Goal: Information Seeking & Learning: Understand process/instructions

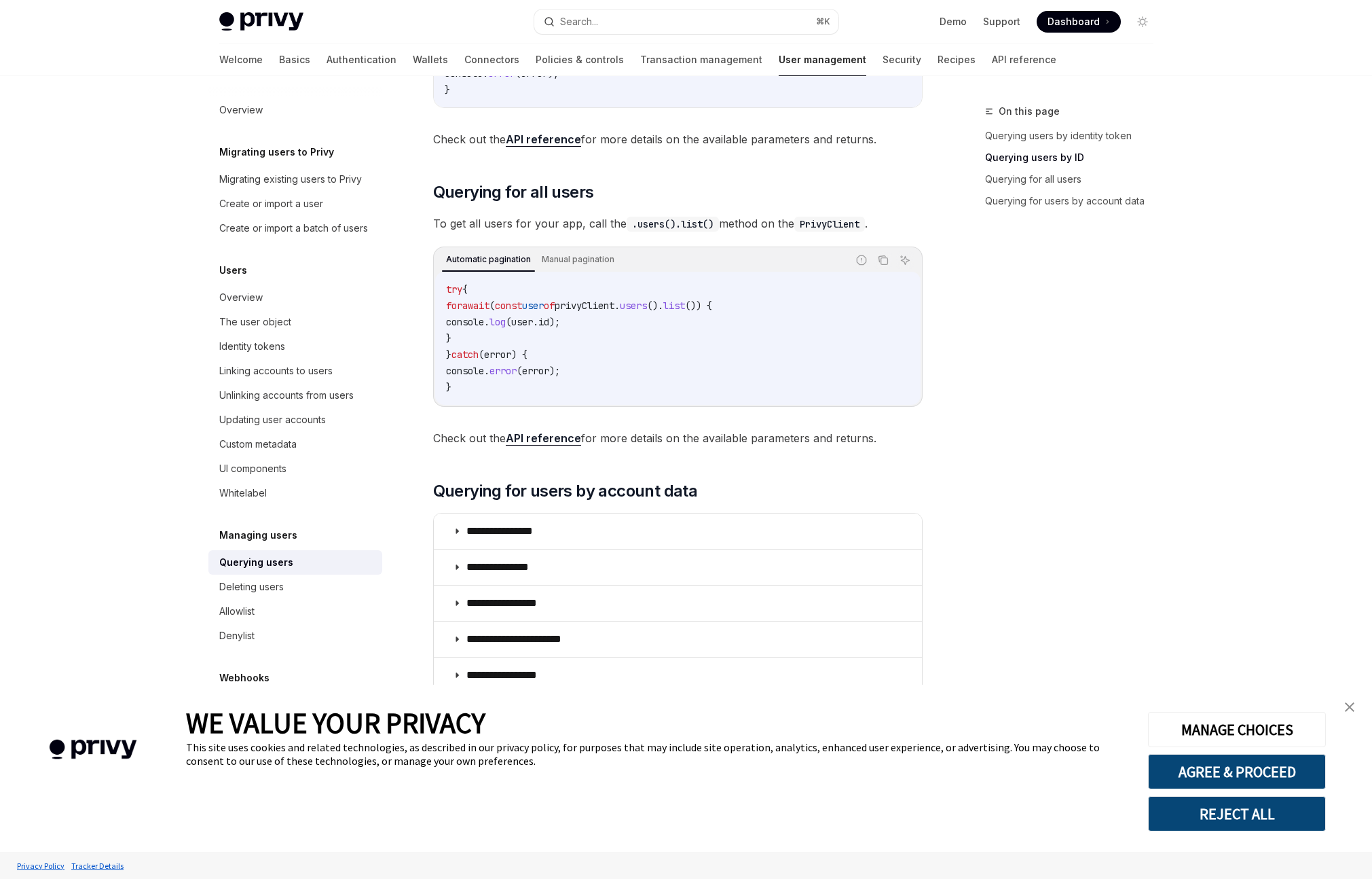
scroll to position [541, 0]
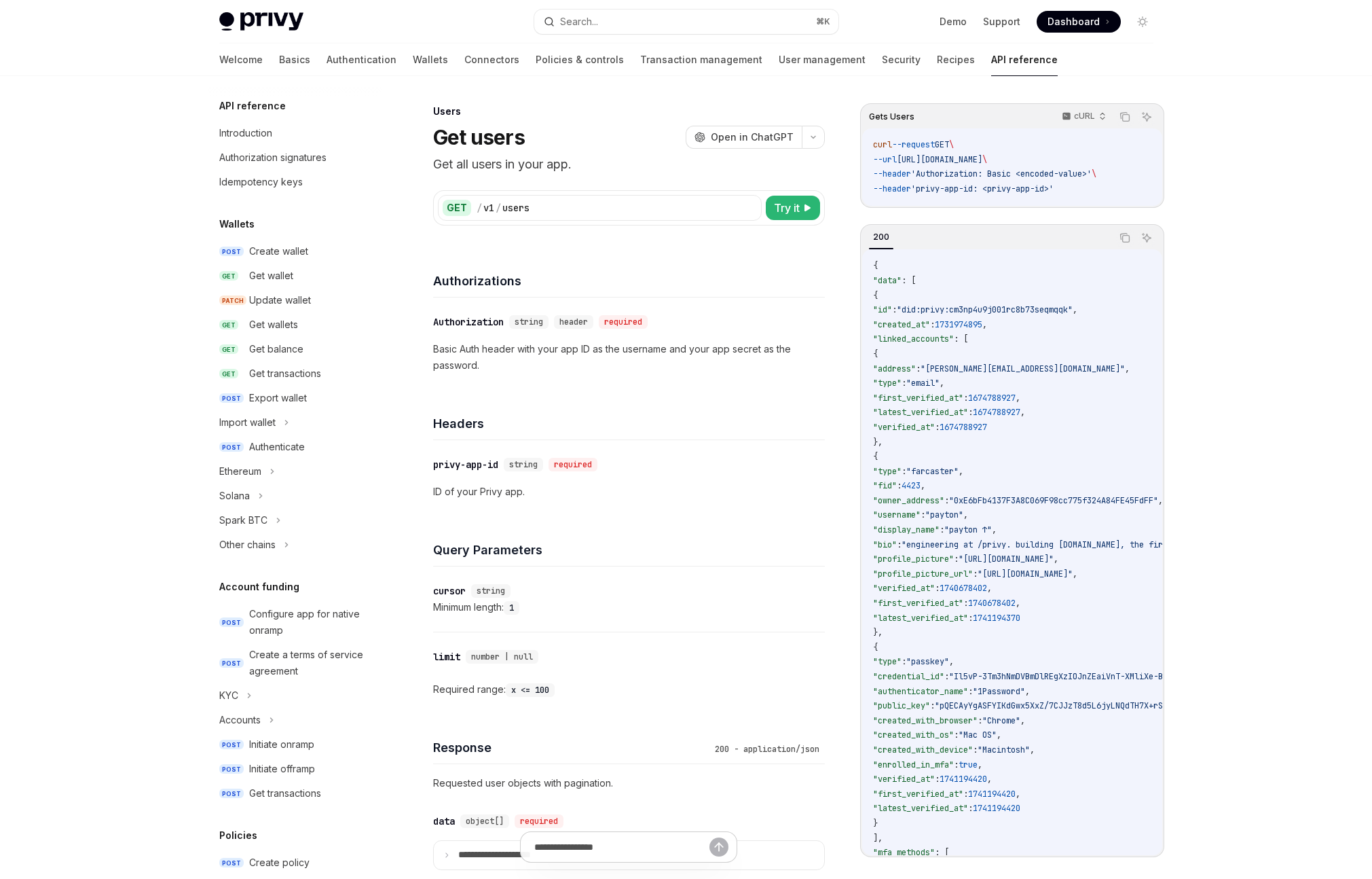
type textarea "*"
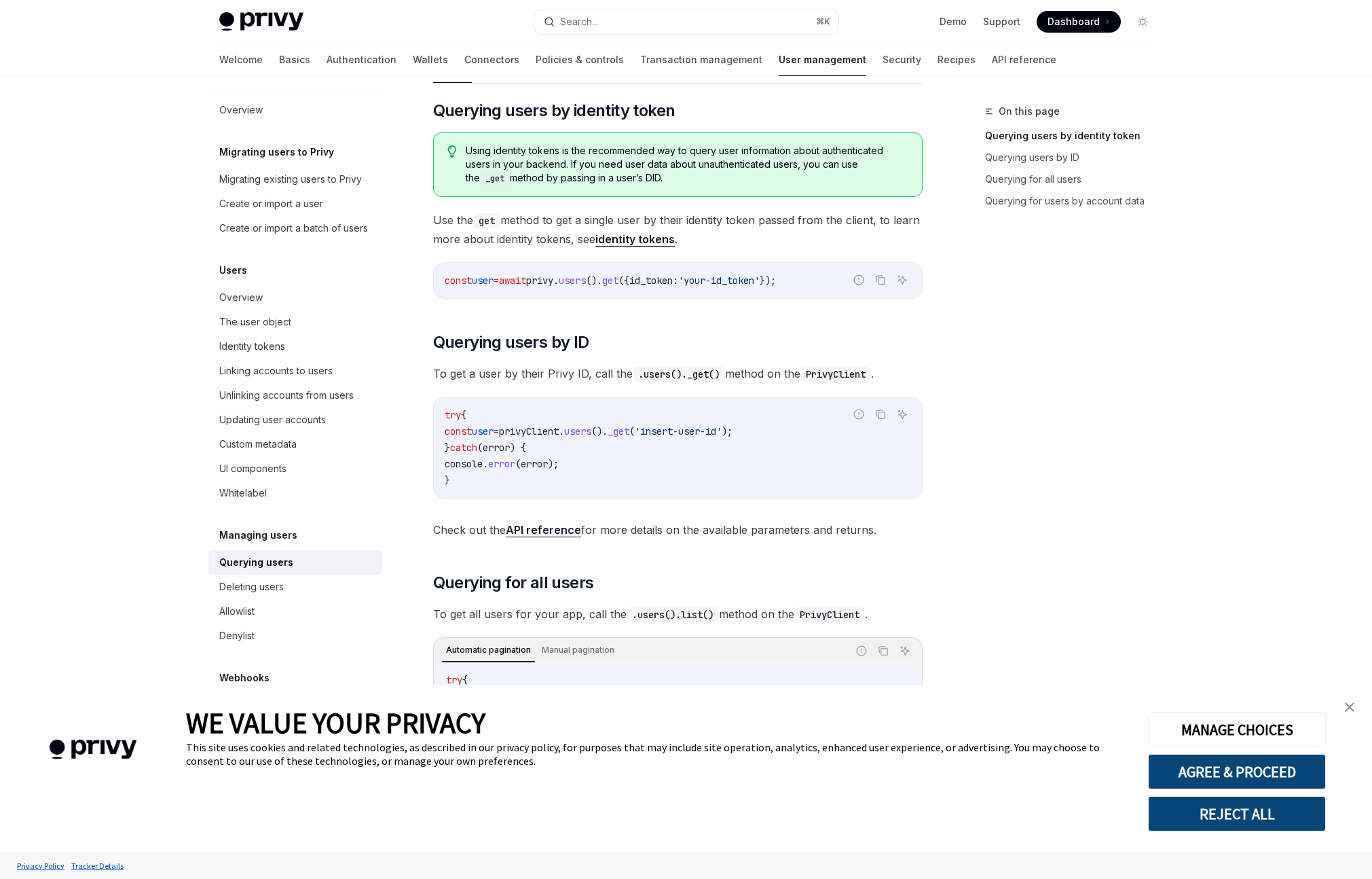
scroll to position [155, 0]
click at [602, 276] on span "()." at bounding box center [594, 279] width 17 height 12
copy code "const user = await privy . users (). get ({ id_token: 'your-id_token' });"
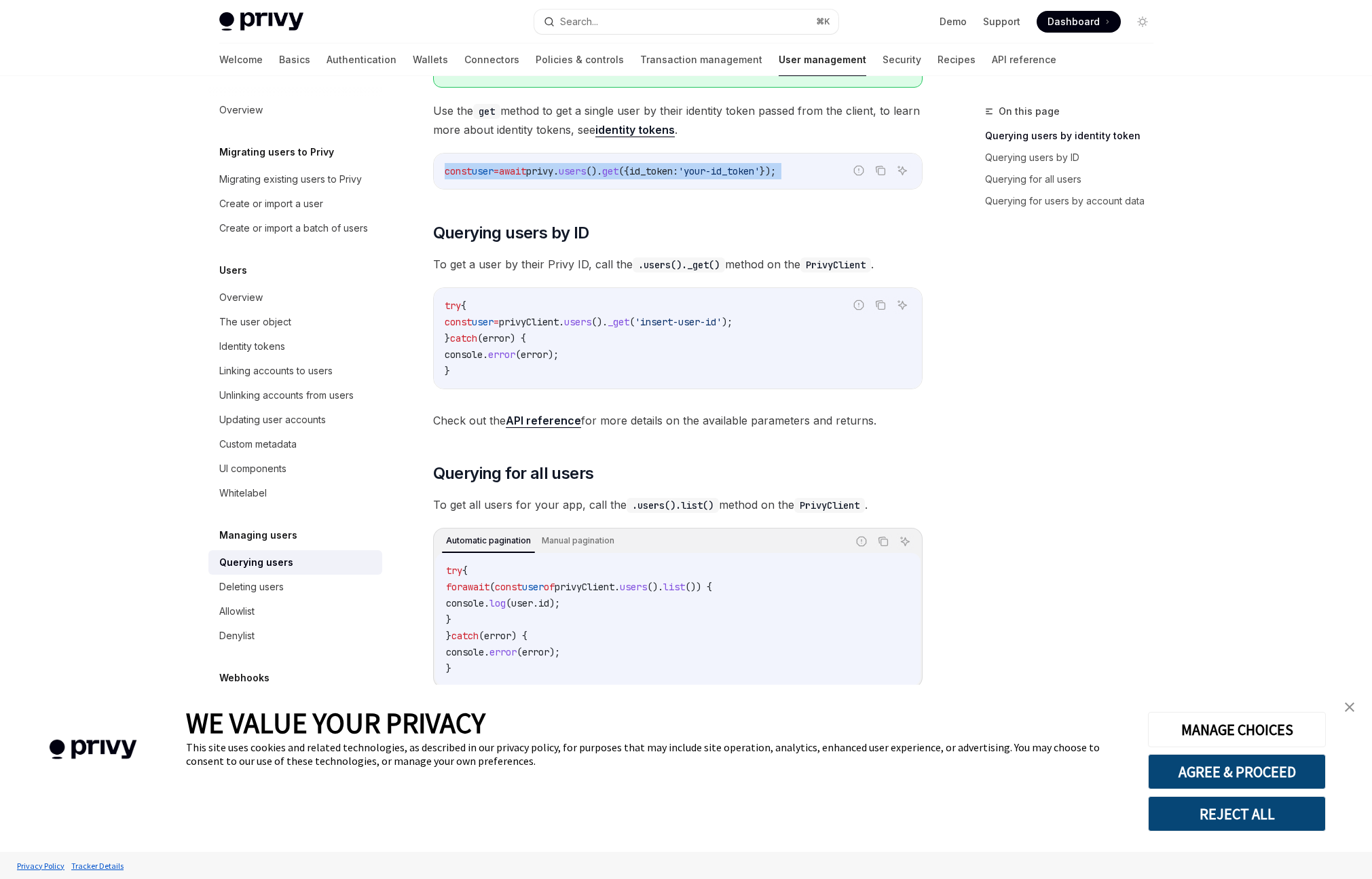
scroll to position [270, 0]
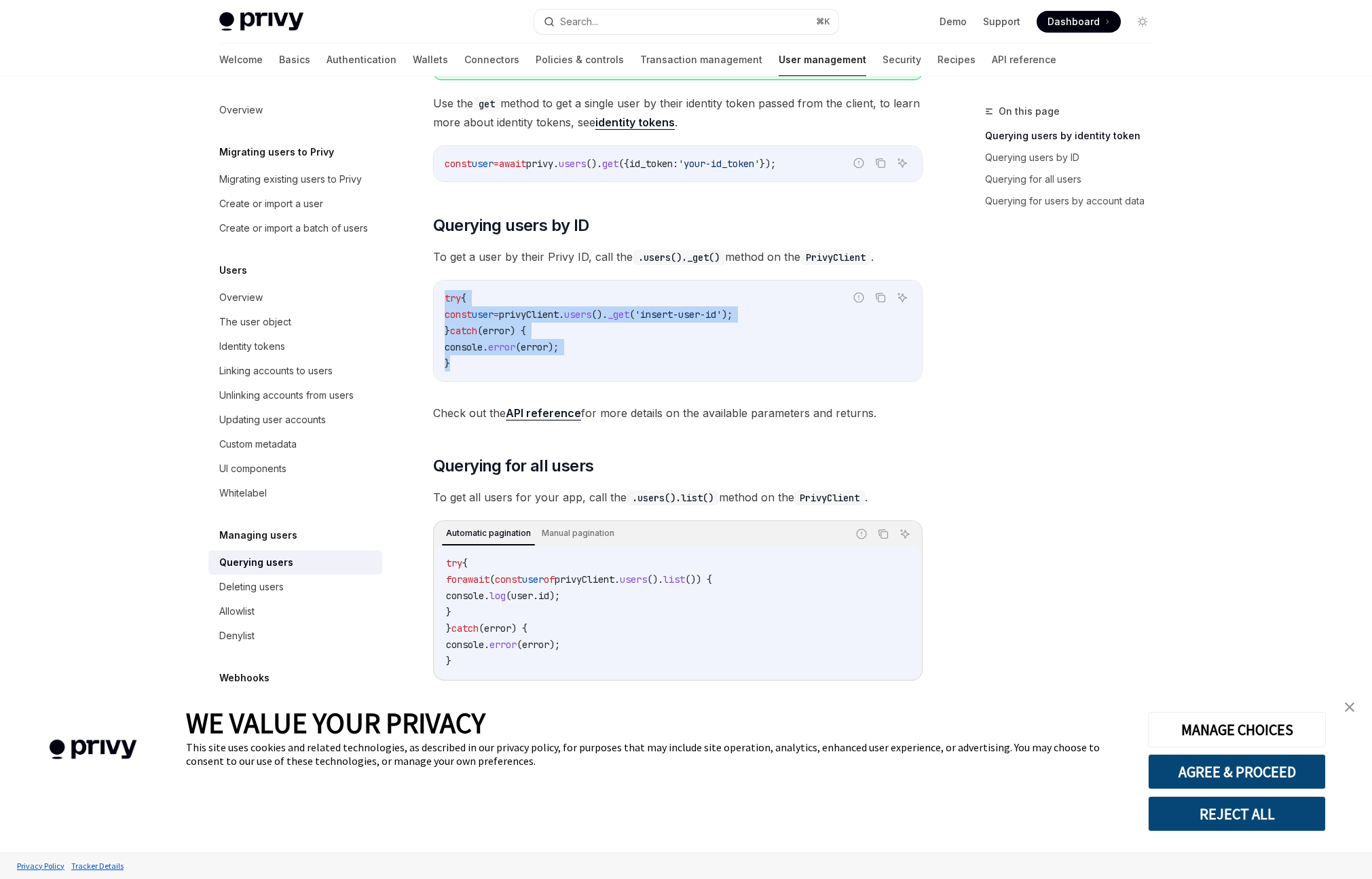
drag, startPoint x: 569, startPoint y: 359, endPoint x: 424, endPoint y: 301, distance: 156.2
click at [424, 301] on div "Managing users Querying users OpenAI Open in ChatGPT OpenAI Open in ChatGPT Pri…" at bounding box center [550, 640] width 749 height 1613
copy code "try { const user = privyClient . users (). _get ( 'insert-user-id' ); } catch (…"
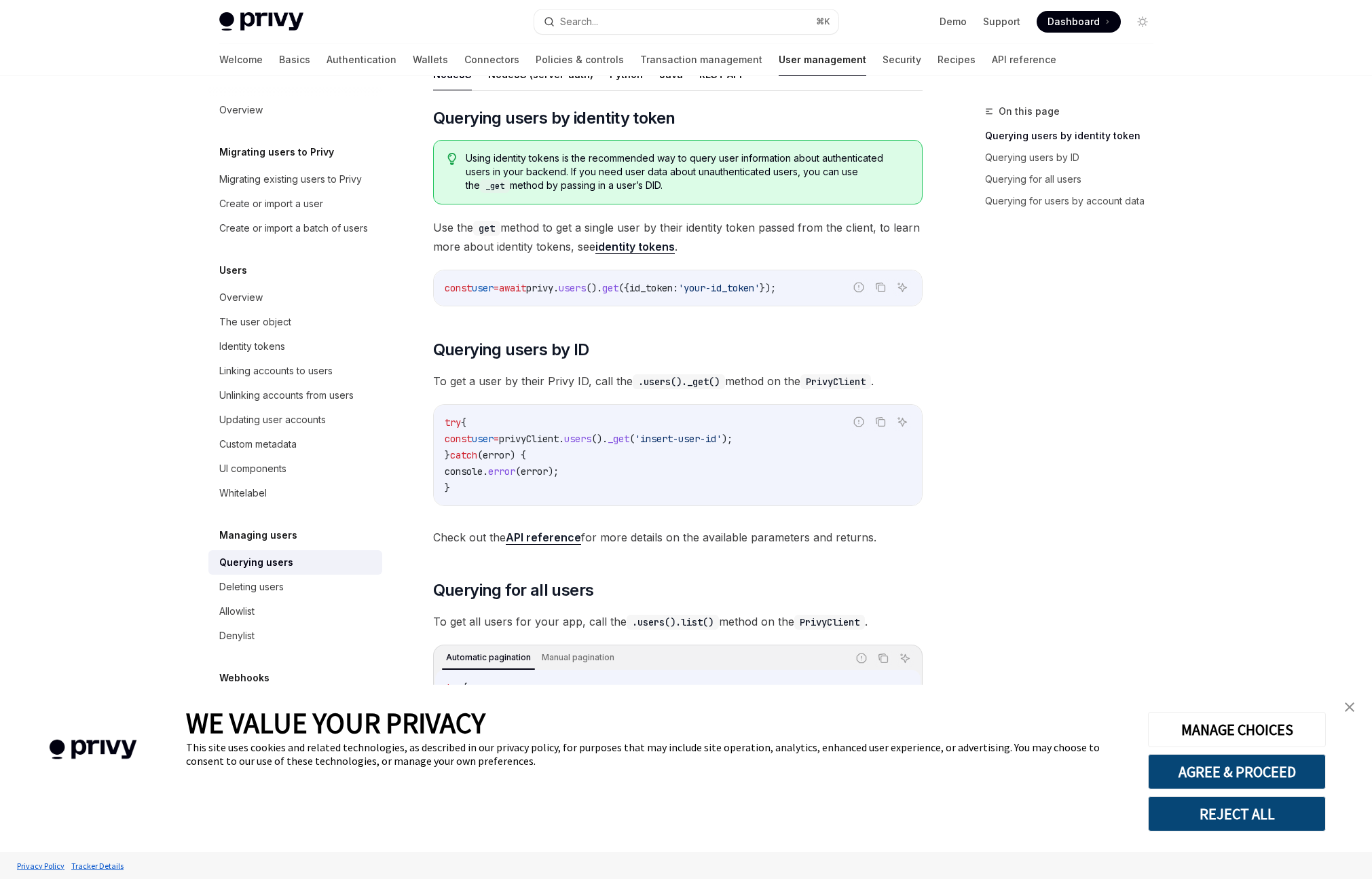
click at [678, 285] on span "id_token:" at bounding box center [654, 288] width 49 height 12
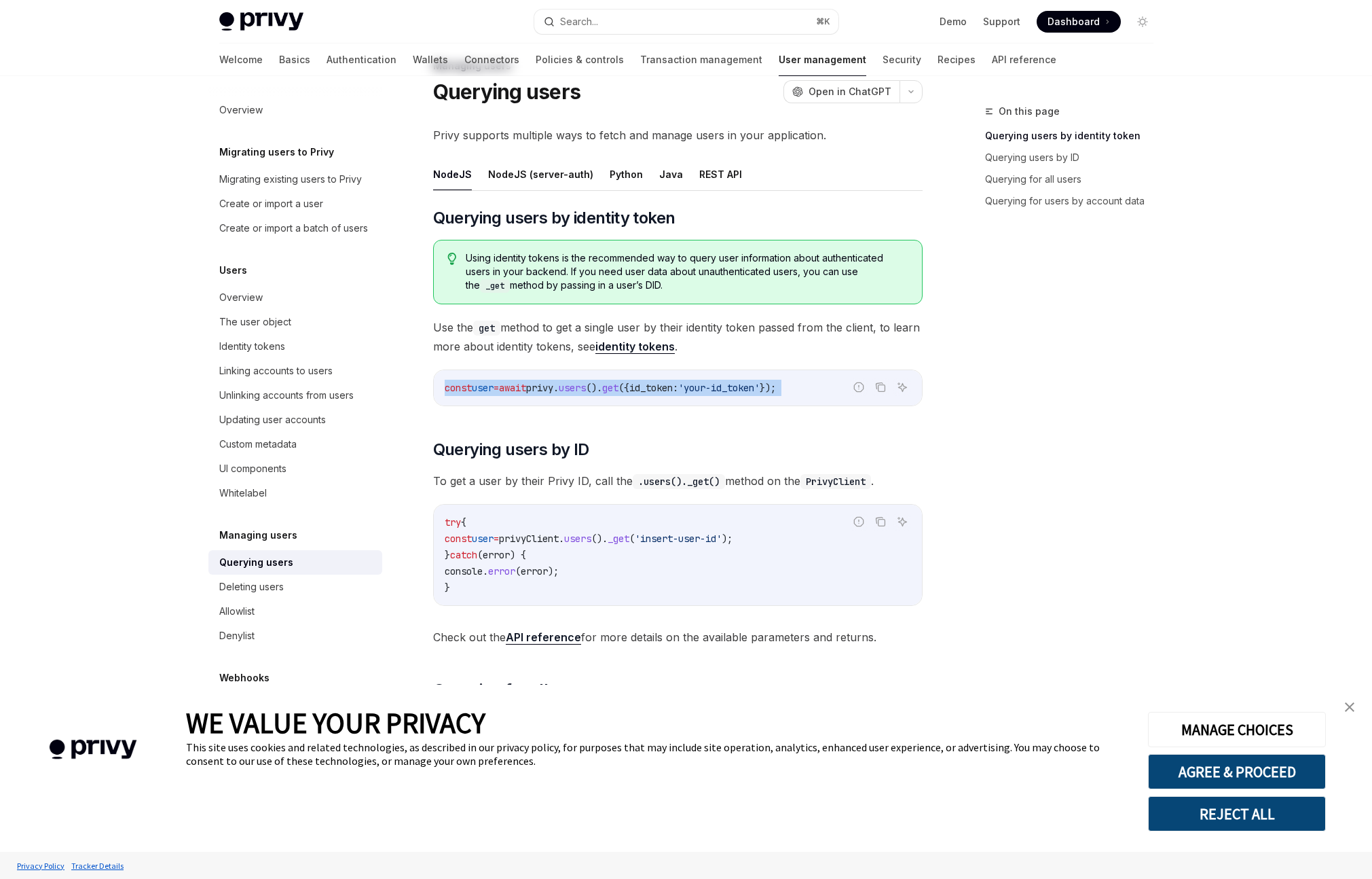
scroll to position [0, 0]
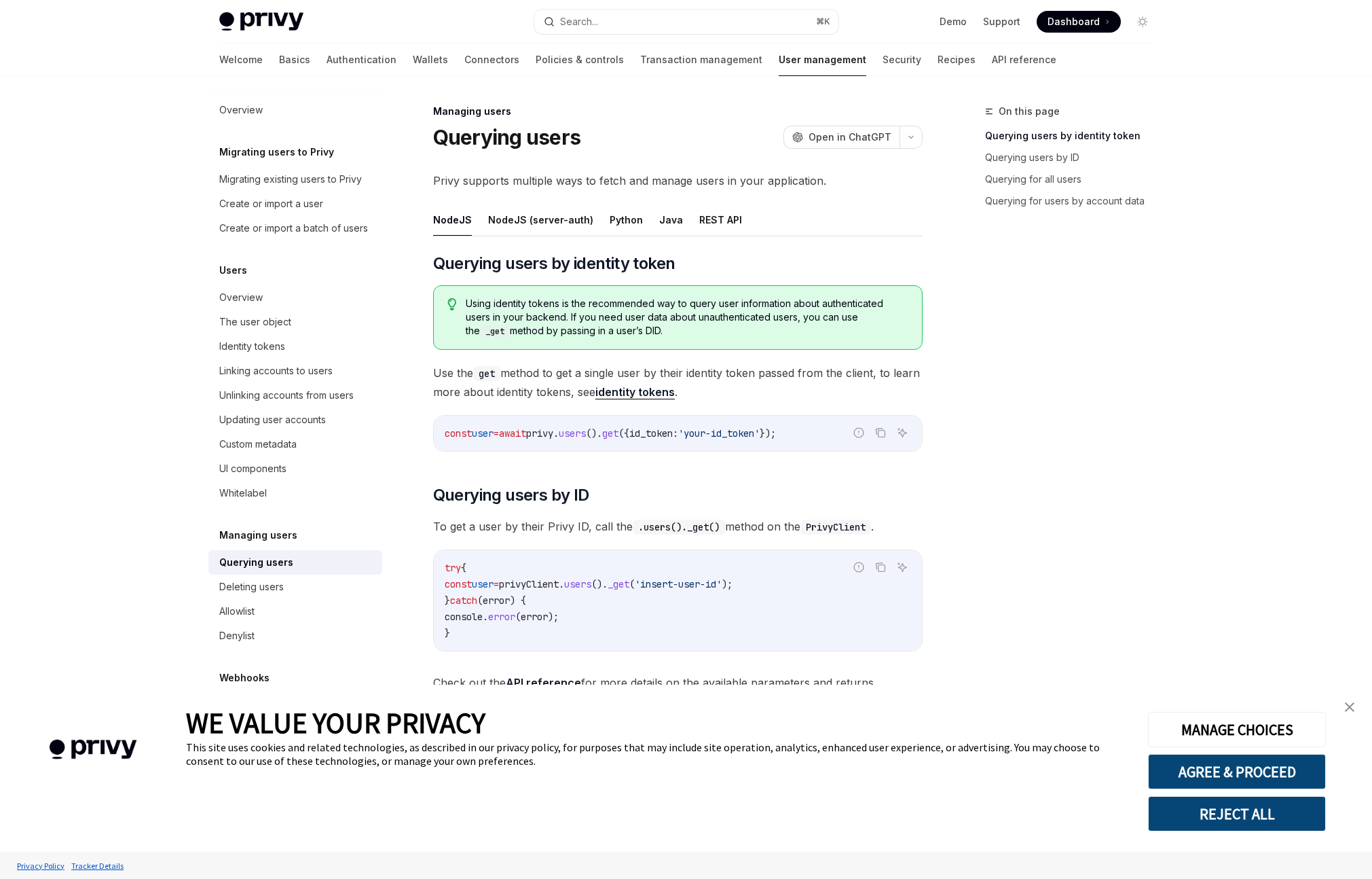
click at [108, 109] on div "Privy Docs home page Search... ⌘ K Demo Support Dashboard Dashboard Search... N…" at bounding box center [686, 858] width 1372 height 1716
